Goal: Book appointment/travel/reservation

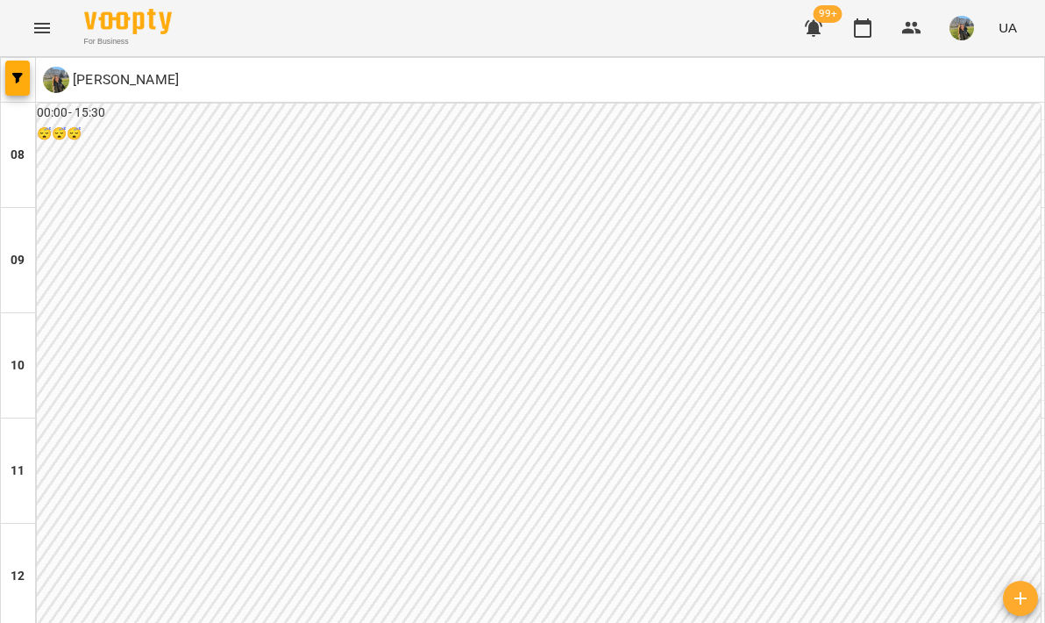
scroll to position [865, 0]
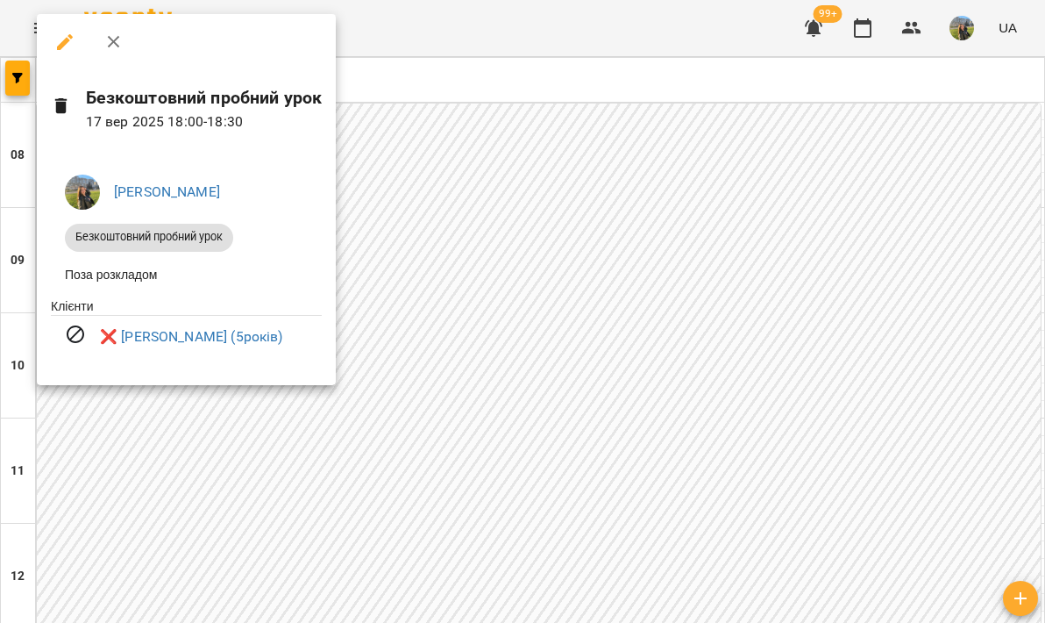
click at [540, 459] on div at bounding box center [522, 311] width 1045 height 623
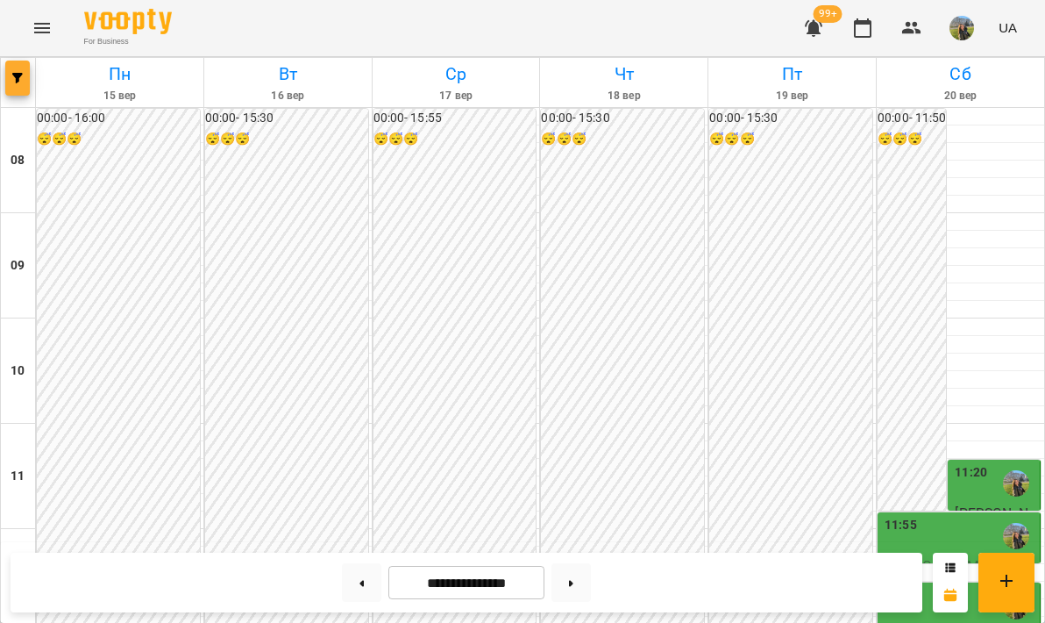
click at [24, 75] on span "button" at bounding box center [17, 78] width 25 height 11
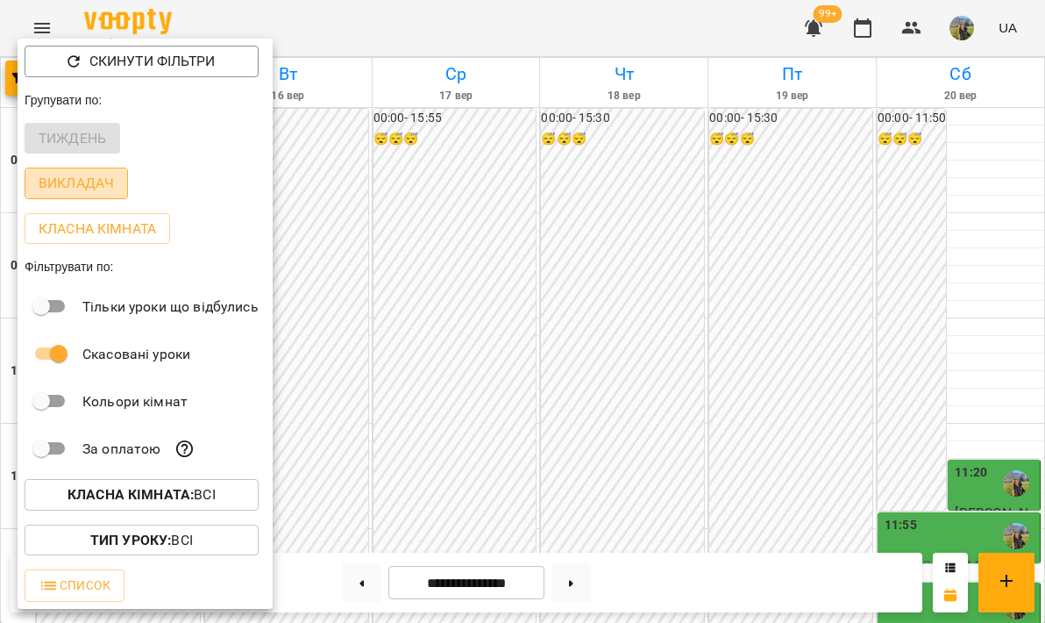
click at [99, 185] on p "Викладач" at bounding box center [76, 183] width 75 height 21
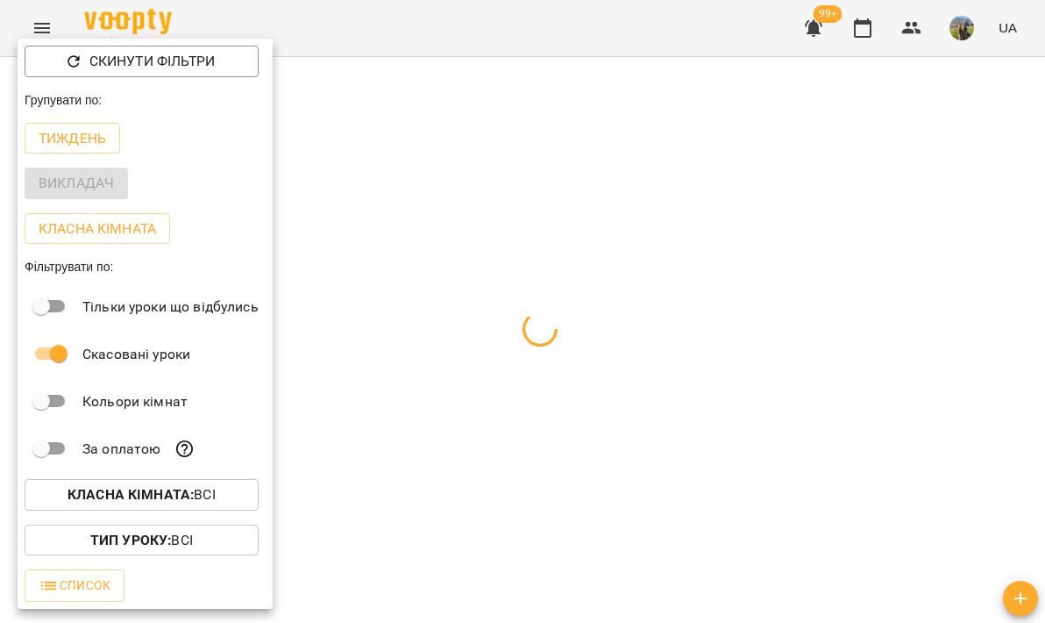
click at [528, 203] on div at bounding box center [522, 311] width 1045 height 623
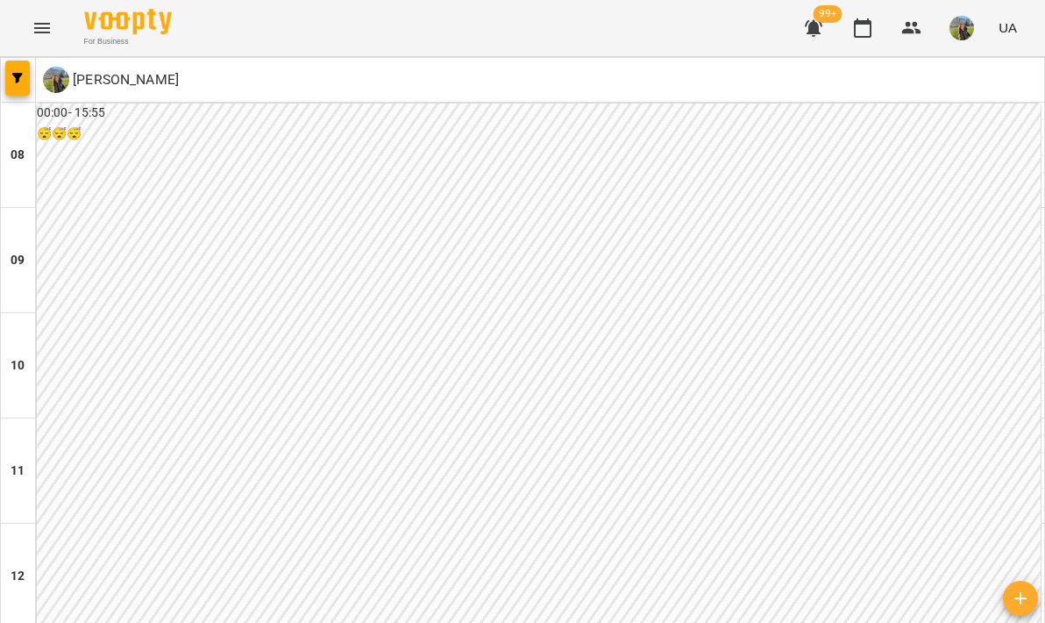
scroll to position [880, 0]
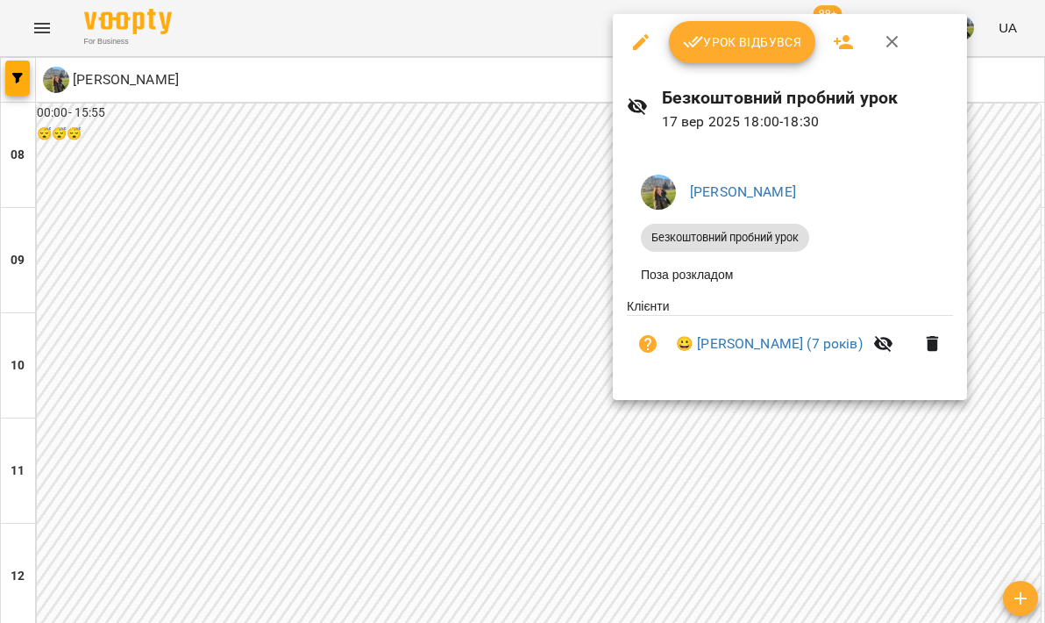
click at [586, 441] on div at bounding box center [522, 311] width 1045 height 623
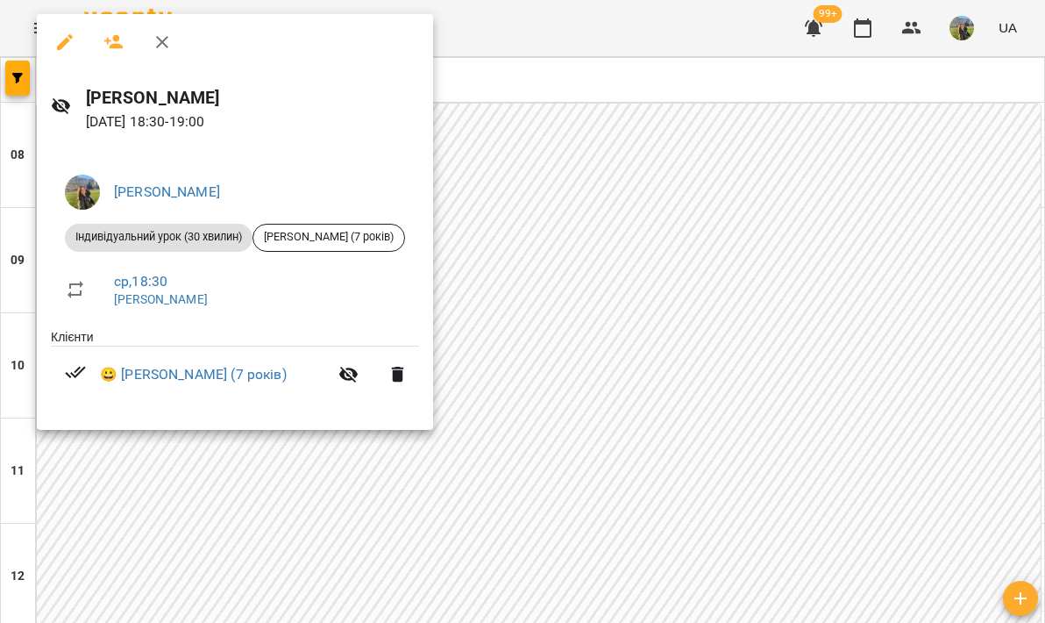
click at [659, 384] on div at bounding box center [522, 311] width 1045 height 623
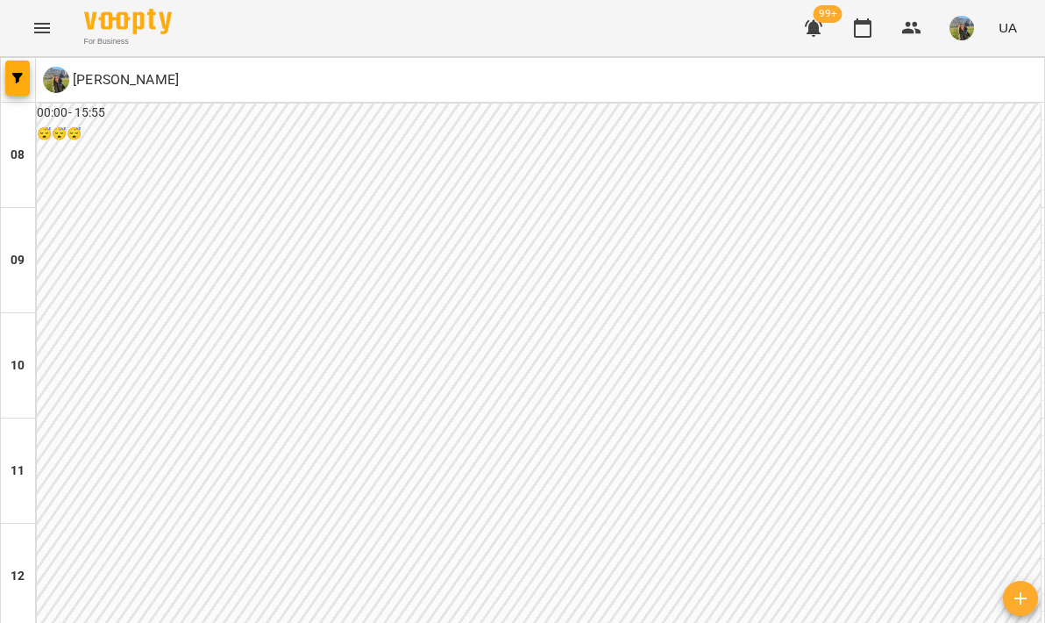
scroll to position [766, 0]
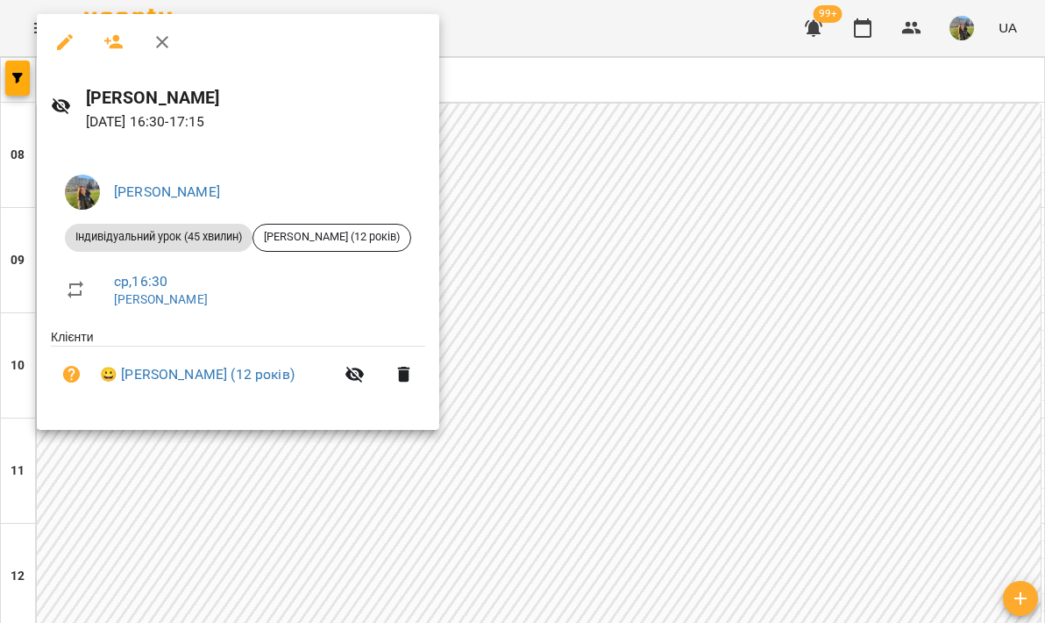
click at [664, 334] on div at bounding box center [522, 311] width 1045 height 623
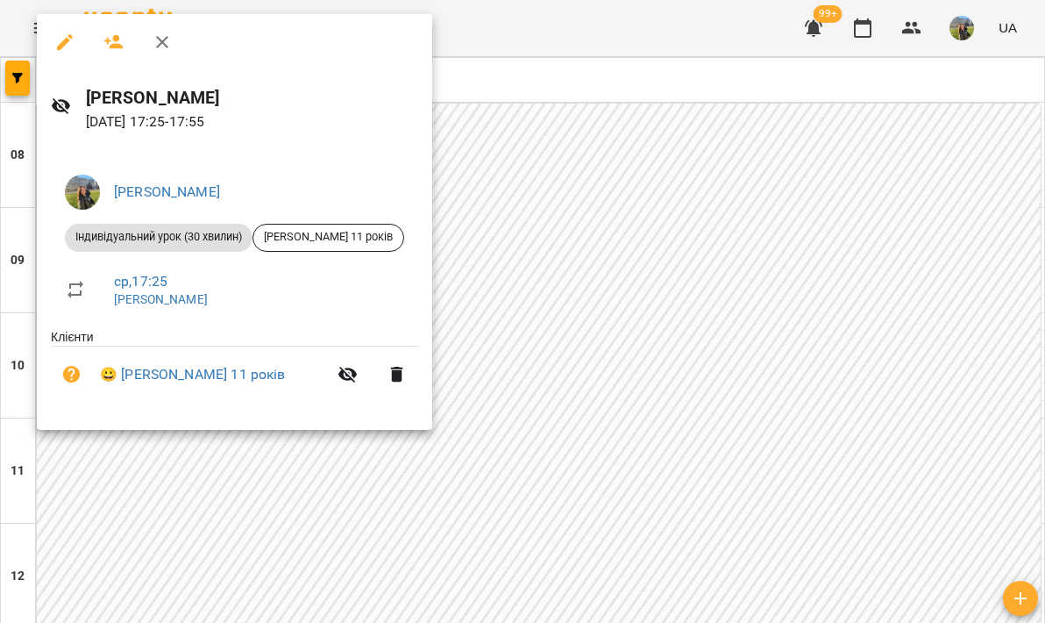
click at [688, 345] on div at bounding box center [522, 311] width 1045 height 623
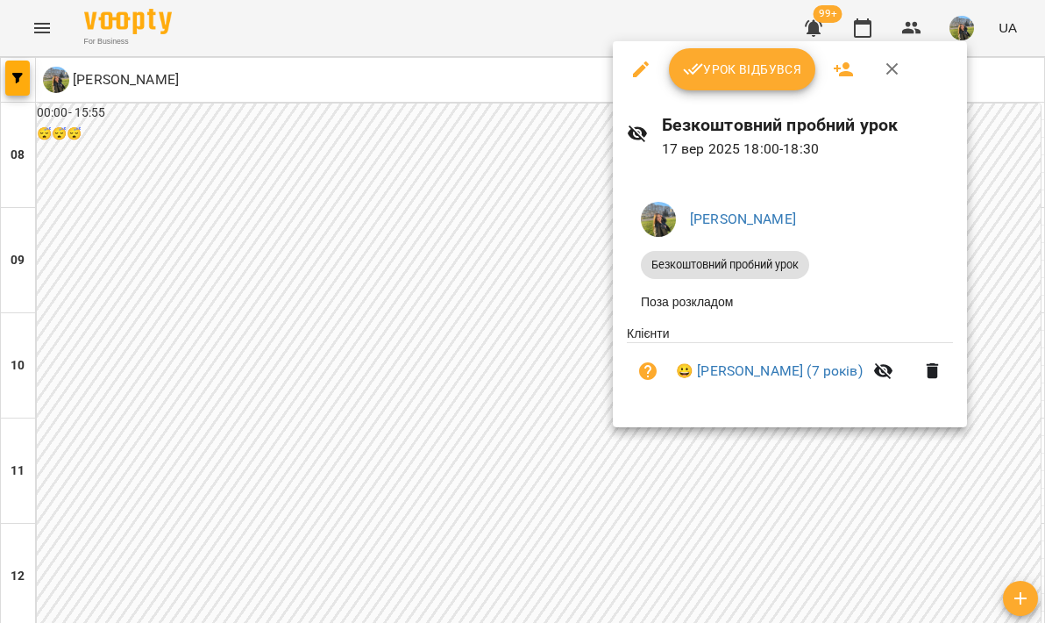
click at [653, 510] on div at bounding box center [522, 311] width 1045 height 623
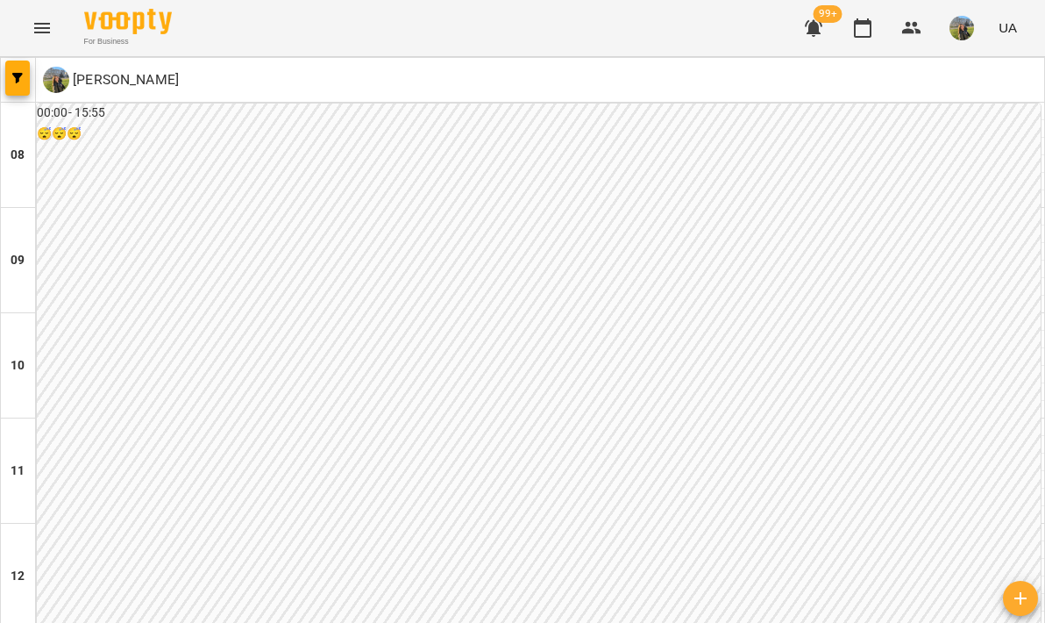
scroll to position [0, 0]
